Goal: Consume media (video, audio)

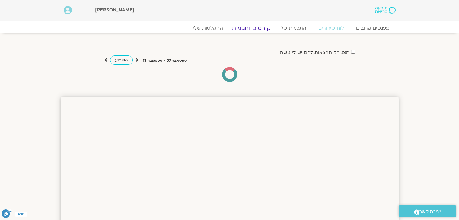
click at [247, 28] on link "קורסים ותכניות" at bounding box center [250, 27] width 53 height 7
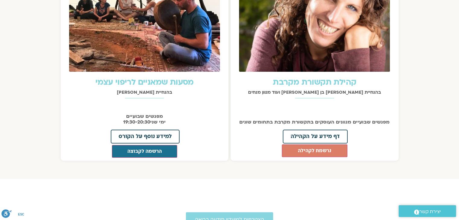
scroll to position [633, 0]
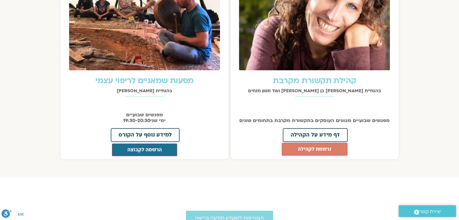
click at [316, 143] on button "נרשמת לקהילה" at bounding box center [314, 149] width 65 height 13
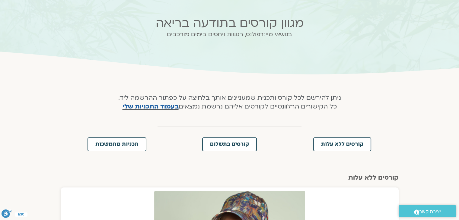
scroll to position [0, 0]
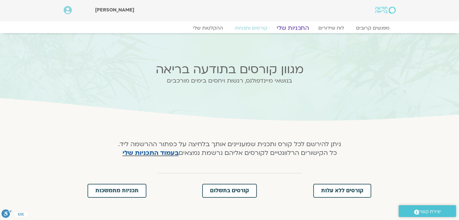
click at [294, 29] on link "התכניות שלי" at bounding box center [292, 27] width 47 height 7
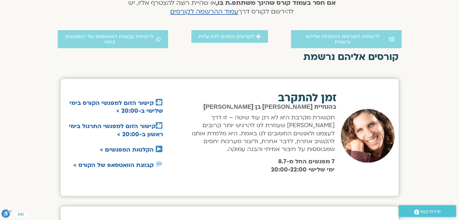
scroll to position [181, 0]
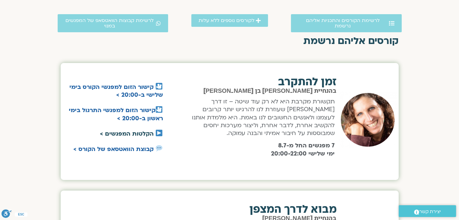
click at [131, 136] on link "הקלטות המפגשים >" at bounding box center [127, 134] width 54 height 8
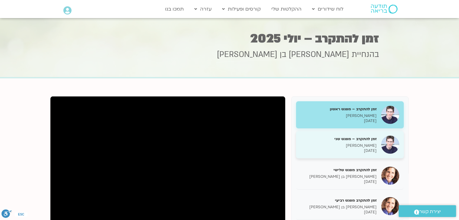
click at [355, 151] on p "15/07/2025" at bounding box center [338, 150] width 76 height 5
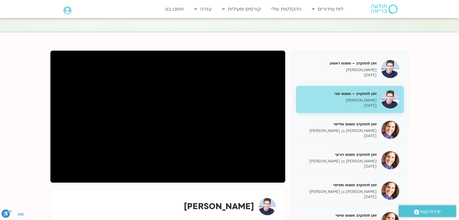
scroll to position [90, 0]
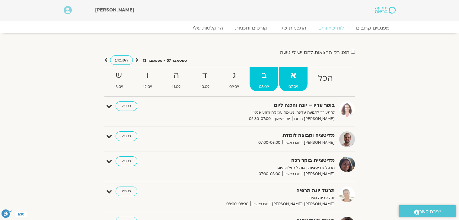
click at [261, 81] on strong "ב" at bounding box center [263, 76] width 29 height 14
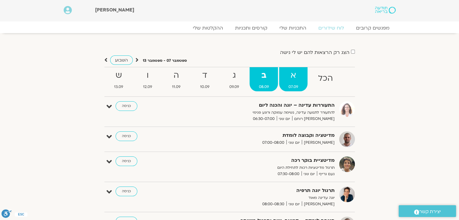
click at [292, 79] on strong "א" at bounding box center [293, 76] width 28 height 14
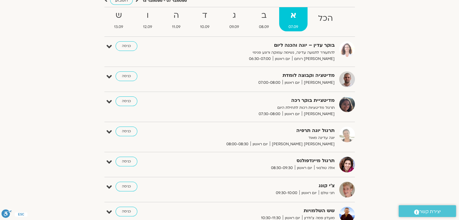
scroll to position [60, 0]
click at [131, 188] on link "כניסה" at bounding box center [126, 187] width 22 height 10
click at [128, 183] on link "כניסה" at bounding box center [126, 187] width 22 height 10
click at [110, 188] on icon at bounding box center [108, 187] width 5 height 8
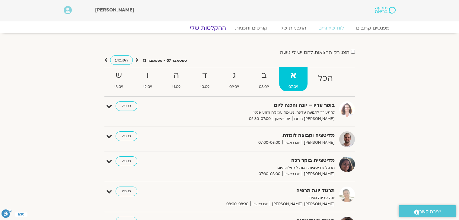
click at [212, 27] on link "ההקלטות שלי" at bounding box center [207, 27] width 51 height 7
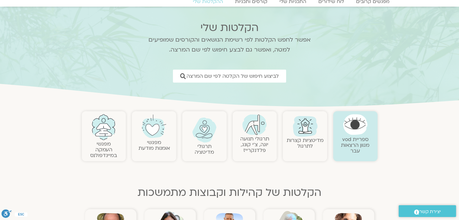
scroll to position [30, 0]
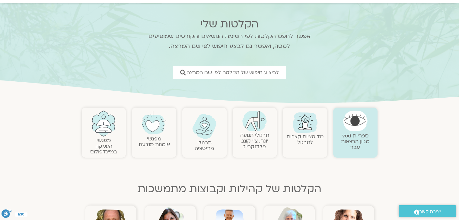
click at [254, 150] on link "תרגולי תנועה יוגה, צ׳י קונג, פלדנקרייז" at bounding box center [254, 141] width 29 height 18
click at [251, 126] on img at bounding box center [254, 121] width 24 height 21
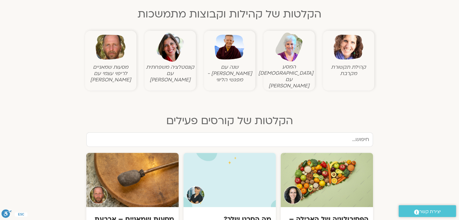
scroll to position [211, 0]
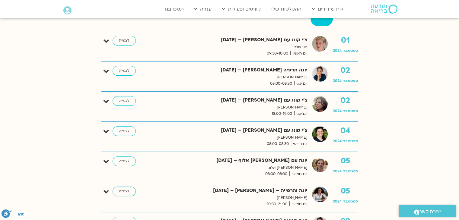
scroll to position [181, 0]
click at [127, 102] on link "לצפייה" at bounding box center [123, 101] width 23 height 10
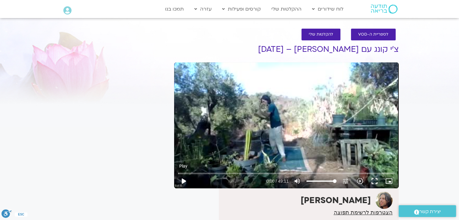
click at [182, 179] on button "play_arrow" at bounding box center [183, 181] width 14 height 14
click at [213, 172] on input "Seek" at bounding box center [286, 174] width 216 height 4
click at [233, 175] on div "Skip Ad 12:29 pause 7:43 / 49:11 volume_up Mute tune Resolution Auto 240p slow_…" at bounding box center [286, 179] width 220 height 20
click at [232, 173] on input "Seek" at bounding box center [286, 174] width 216 height 4
type input "737.297626"
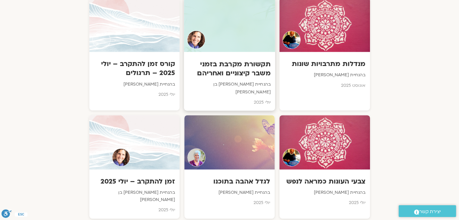
scroll to position [754, 0]
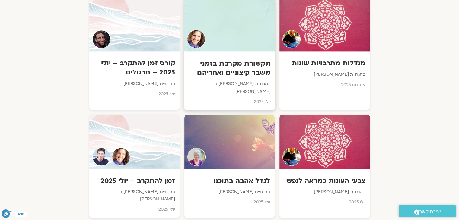
click at [222, 59] on h3 "תקשורת מקרבת בזמני משבר קיצוניים ואחריהם" at bounding box center [229, 68] width 82 height 18
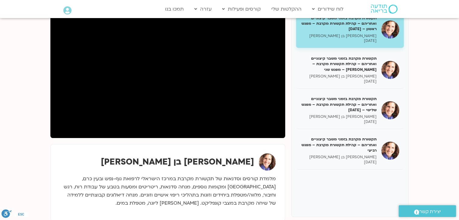
scroll to position [60, 0]
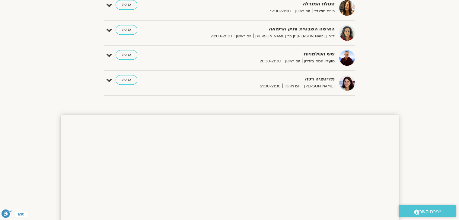
scroll to position [422, 0]
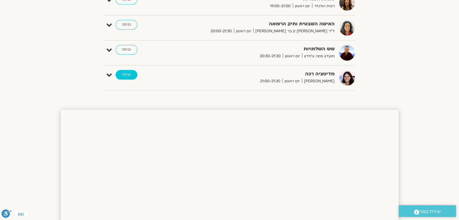
click at [130, 76] on link "כניסה" at bounding box center [126, 75] width 22 height 10
